Goal: Complete application form

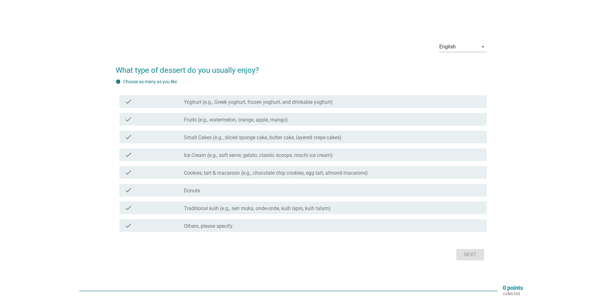
click at [289, 103] on label "Yoghurt (e.g., Greek yoghurt, frozen yoghurt, and drinkable yoghurt)" at bounding box center [258, 102] width 149 height 6
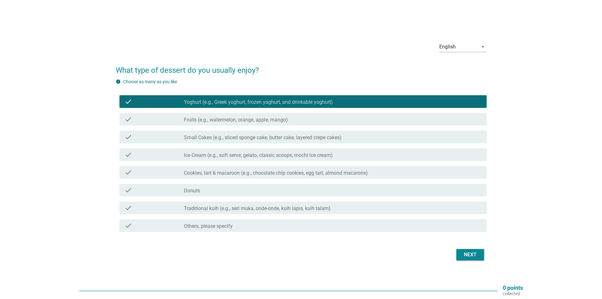
click at [282, 118] on label "Fruits (e.g., watermelon, orange, apple, mango)" at bounding box center [236, 120] width 104 height 6
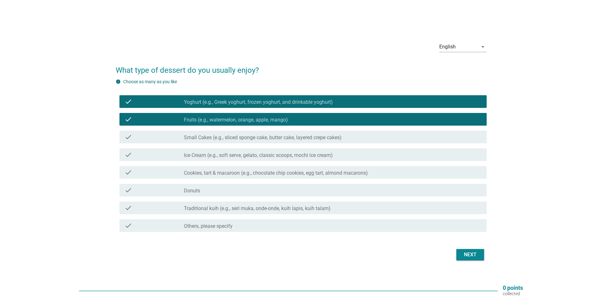
click at [277, 137] on label "Small Cakes (e.g., sliced sponge cake, butter cake, layered crepe cakes)" at bounding box center [263, 137] width 158 height 6
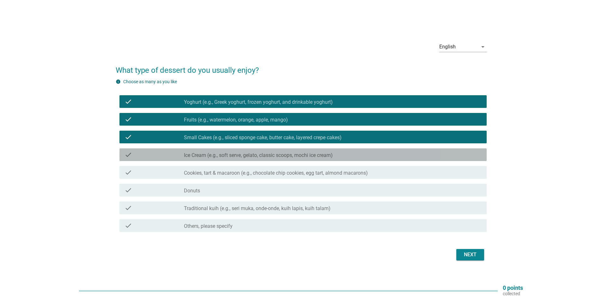
click at [271, 158] on label "Ice Cream (e.g., soft serve, gelato, classic scoops, mochi ice cream)" at bounding box center [258, 155] width 149 height 6
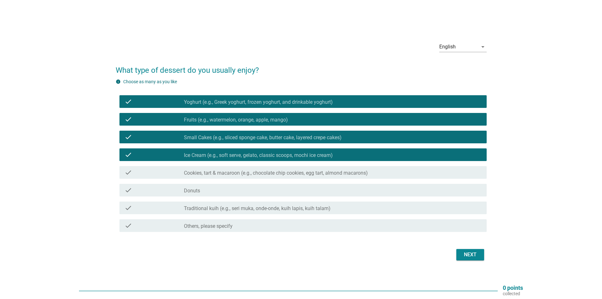
click at [268, 173] on label "Cookies, tart & macaroon (e.g., chocolate chip cookies, egg tart, almond macaro…" at bounding box center [276, 173] width 184 height 6
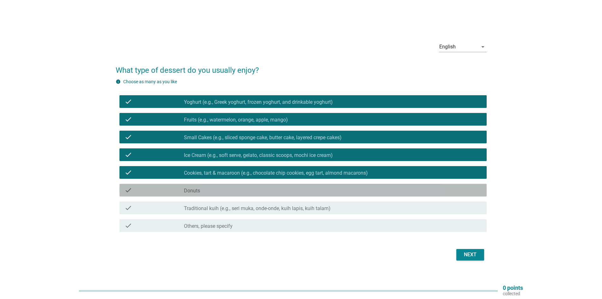
click at [266, 192] on div "check_box_outline_blank Donuts" at bounding box center [333, 190] width 298 height 8
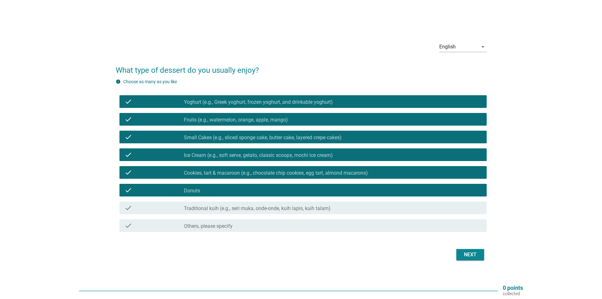
click at [463, 259] on button "Next" at bounding box center [470, 254] width 28 height 11
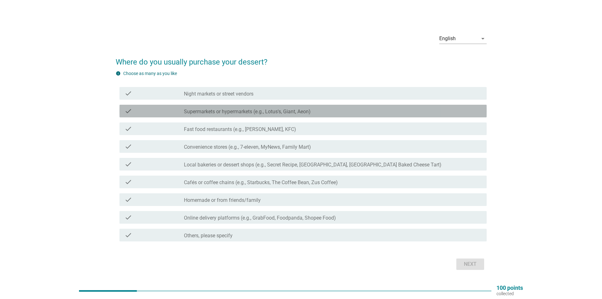
click at [287, 112] on label "Supermarkets or hypermarkets (e.g., Lotus's, Giant, Aeon)" at bounding box center [247, 111] width 127 height 6
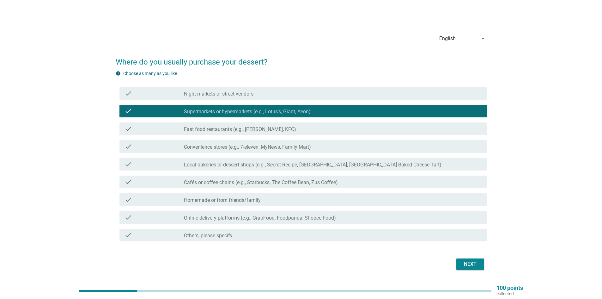
click at [284, 89] on div "check_box_outline_blank Night markets or street vendors" at bounding box center [333, 93] width 298 height 8
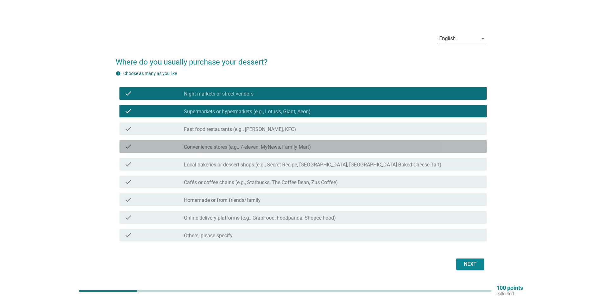
click at [269, 148] on label "Convenience stores (e.g., 7-eleven, MyNews, Family Mart)" at bounding box center [247, 147] width 127 height 6
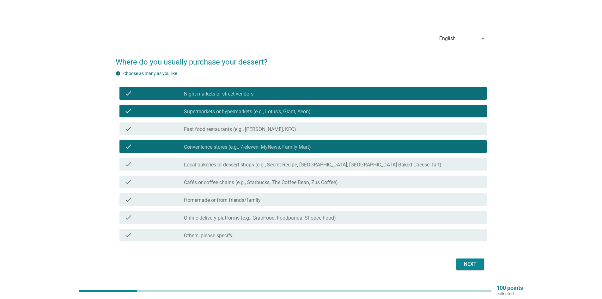
click at [270, 137] on div "check check_box_outline_blank Fast food restaurants (e.g., [PERSON_NAME], KFC)" at bounding box center [301, 129] width 371 height 18
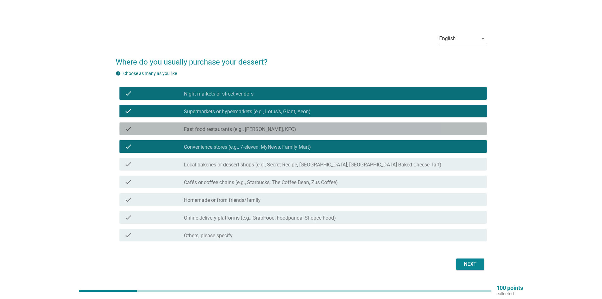
click at [273, 129] on label "Fast food restaurants (e.g., [PERSON_NAME], KFC)" at bounding box center [240, 129] width 112 height 6
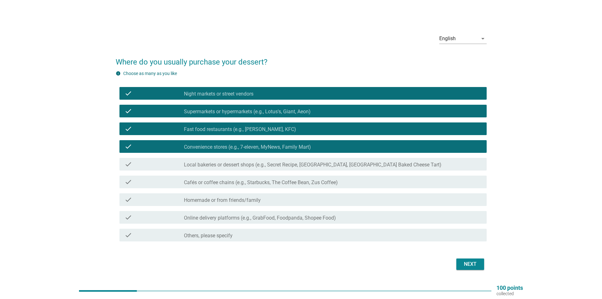
click at [272, 162] on label "Local bakeries or dessert shops (e.g., Secret Recipe, [GEOGRAPHIC_DATA], [GEOGR…" at bounding box center [313, 165] width 258 height 6
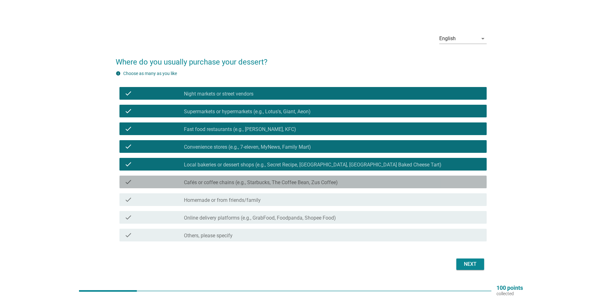
click at [267, 182] on label "Cafés or coffee chains (e.g., Starbucks, The Coffee Bean, Zus Coffee)" at bounding box center [261, 182] width 154 height 6
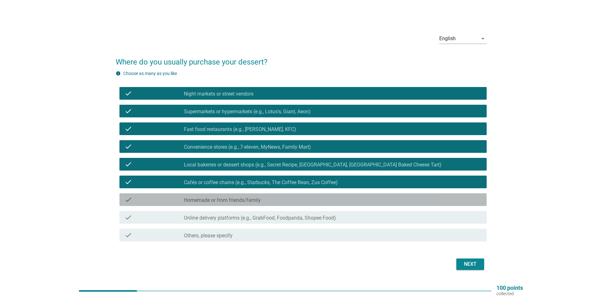
click at [263, 198] on div "check_box_outline_blank Homemade or from friends/family" at bounding box center [333, 200] width 298 height 8
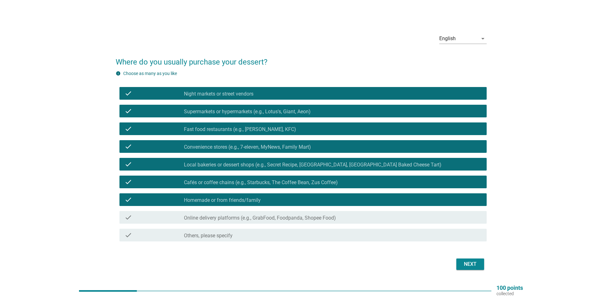
click at [290, 214] on div "check_box_outline_blank Online delivery platforms (e.g., GrabFood, Foodpanda, S…" at bounding box center [333, 217] width 298 height 8
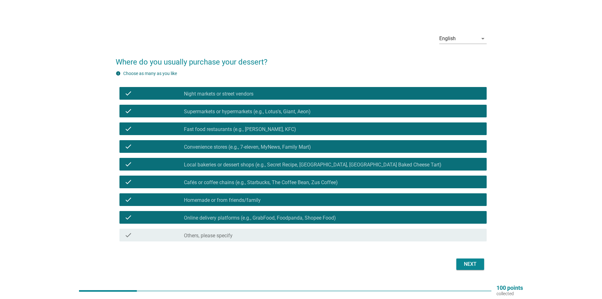
click at [470, 266] on div "Next" at bounding box center [471, 264] width 18 height 8
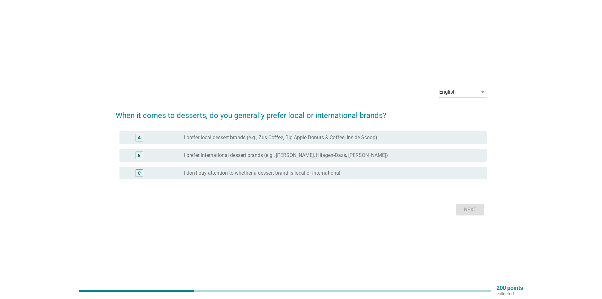
click at [303, 174] on label "I don't pay attention to whether a dessert brand is local or international" at bounding box center [262, 173] width 156 height 6
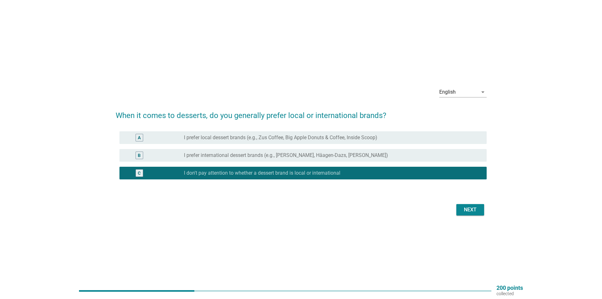
click at [468, 213] on button "Next" at bounding box center [470, 209] width 28 height 11
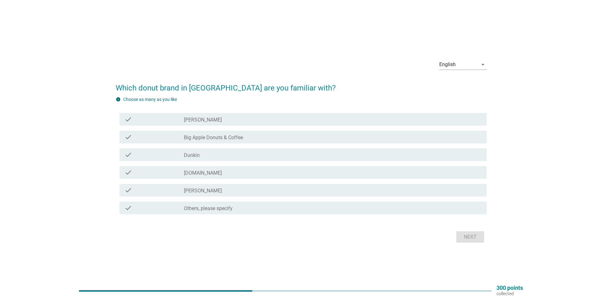
click at [337, 135] on div "check_box_outline_blank Big Apple Donuts & Coffee" at bounding box center [333, 137] width 298 height 8
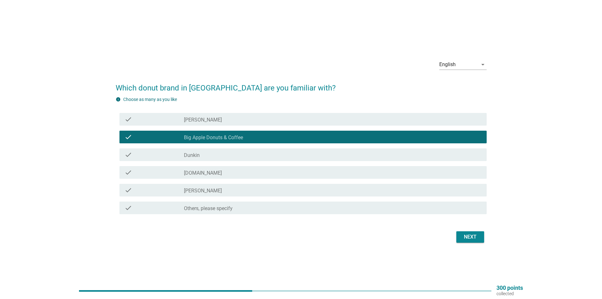
click at [327, 151] on div "check_box_outline_blank Dunkin" at bounding box center [333, 155] width 298 height 8
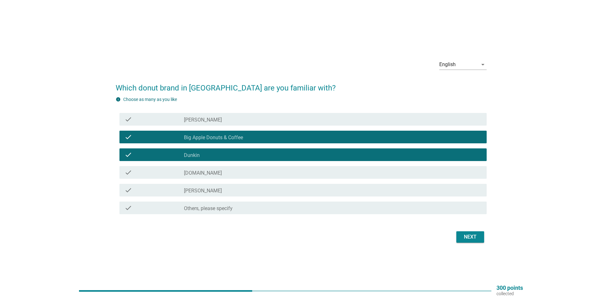
click at [311, 175] on div "check_box_outline_blank [DOMAIN_NAME]" at bounding box center [333, 172] width 298 height 8
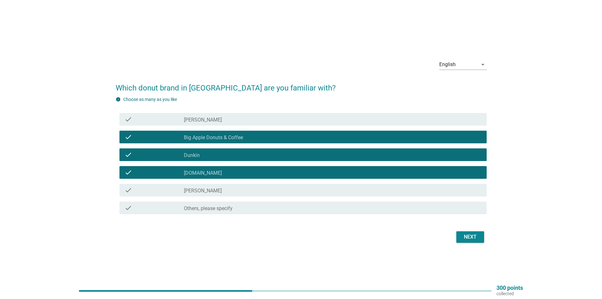
click at [308, 189] on div "check_box_outline_blank [PERSON_NAME]" at bounding box center [333, 190] width 298 height 8
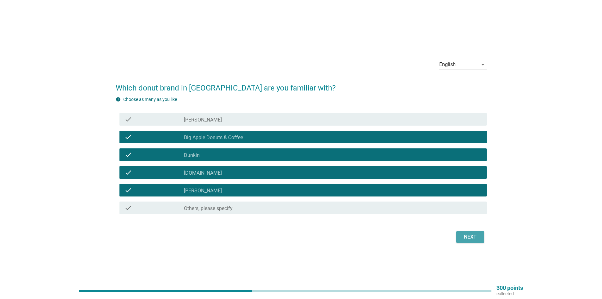
click at [475, 236] on div "Next" at bounding box center [471, 237] width 18 height 8
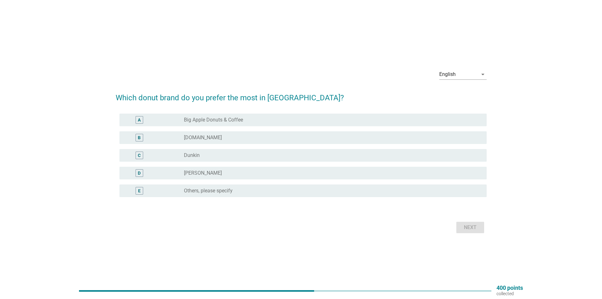
click at [276, 168] on div "D radio_button_unchecked [PERSON_NAME]" at bounding box center [302, 173] width 367 height 13
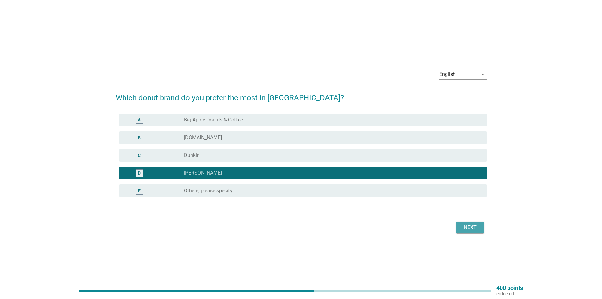
click at [471, 222] on button "Next" at bounding box center [470, 227] width 28 height 11
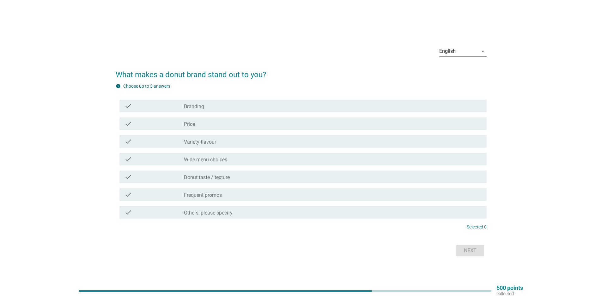
click at [254, 145] on div "check check_box_outline_blank Variety flavour" at bounding box center [302, 141] width 367 height 13
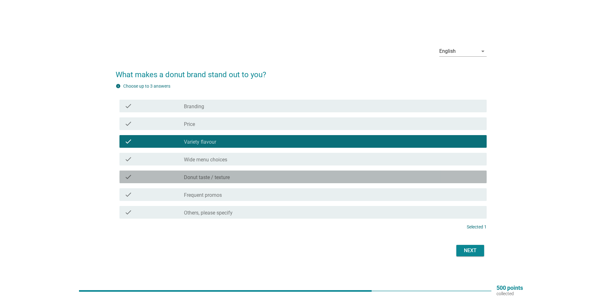
click at [247, 180] on div "check_box_outline_blank Donut taste / texture" at bounding box center [333, 177] width 298 height 8
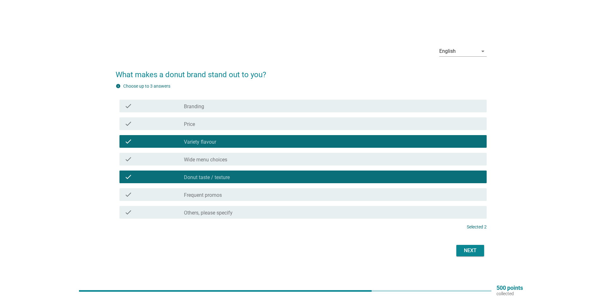
click at [318, 166] on div "check check_box_outline_blank Wide menu choices" at bounding box center [301, 159] width 371 height 18
click at [318, 163] on div "check check_box_outline_blank Wide menu choices" at bounding box center [302, 159] width 367 height 13
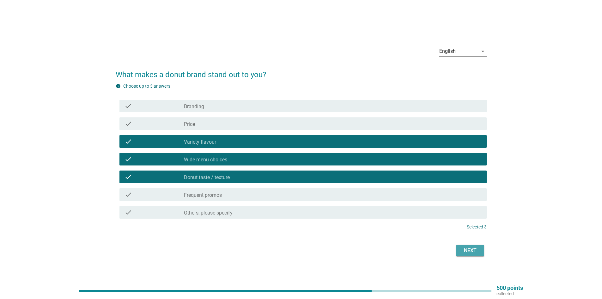
click at [462, 251] on div "Next" at bounding box center [471, 251] width 18 height 8
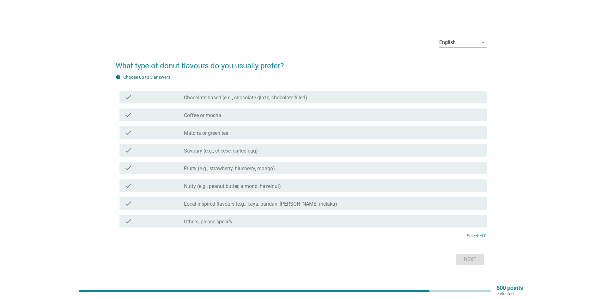
click at [304, 174] on div "check check_box_outline_blank Fruity (e.g., strawberry, blueberry, mango)" at bounding box center [302, 168] width 367 height 13
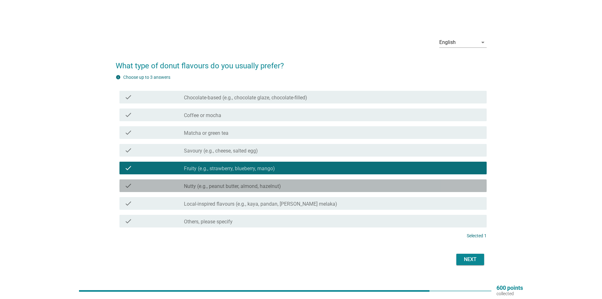
click at [300, 187] on div "check_box_outline_blank Nutty (e.g., peanut butter, almond, hazelnut)" at bounding box center [333, 186] width 298 height 8
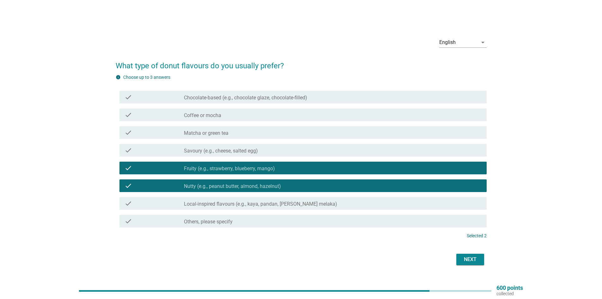
click at [288, 95] on label "Chocolate-based (e.g., chocolate glaze, chocolate-filled)" at bounding box center [245, 98] width 123 height 6
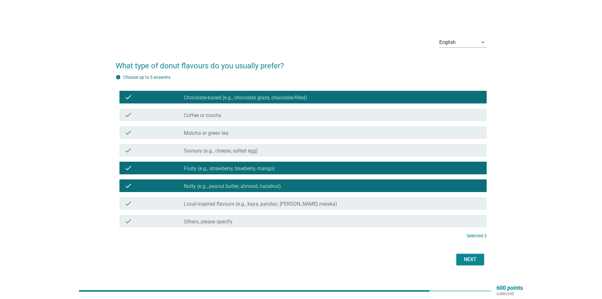
click at [408, 155] on div "check check_box_outline_blank Savoury (e.g., cheese, salted egg)" at bounding box center [302, 150] width 367 height 13
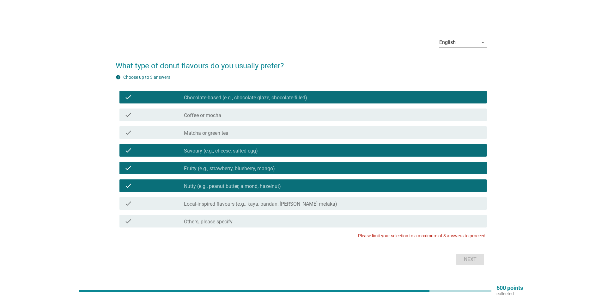
click at [419, 150] on div "check_box_outline_blank Savoury (e.g., cheese, salted egg)" at bounding box center [333, 150] width 298 height 8
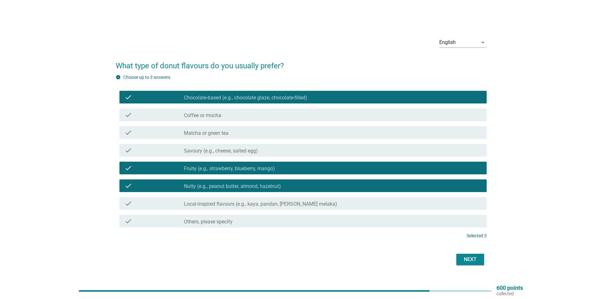
click at [473, 261] on div "Next" at bounding box center [471, 259] width 18 height 8
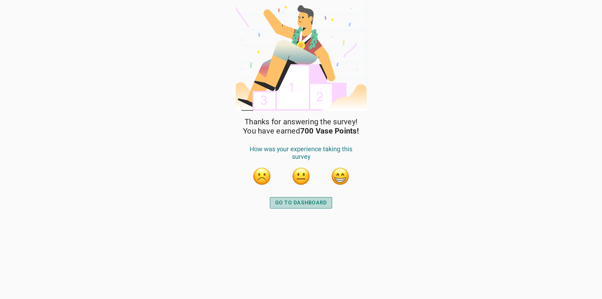
click at [296, 204] on div "GO TO DASHBOARD" at bounding box center [301, 203] width 52 height 8
